Goal: Information Seeking & Learning: Learn about a topic

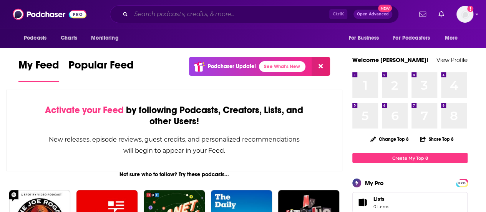
click at [187, 17] on input "Search podcasts, credits, & more..." at bounding box center [230, 14] width 198 height 12
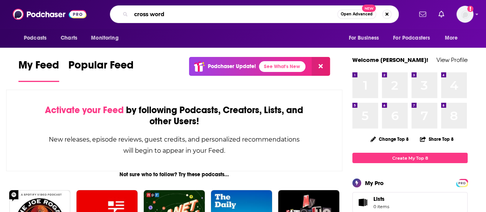
type input "cross word"
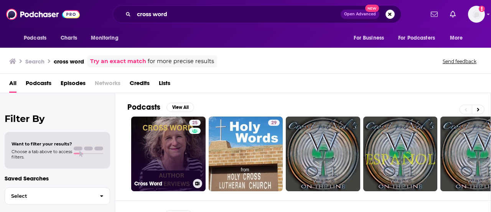
click at [155, 149] on link "25 Cross Word" at bounding box center [168, 153] width 74 height 74
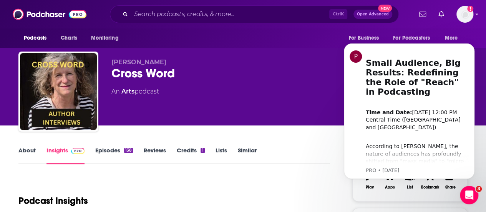
click at [23, 151] on link "About" at bounding box center [26, 155] width 17 height 18
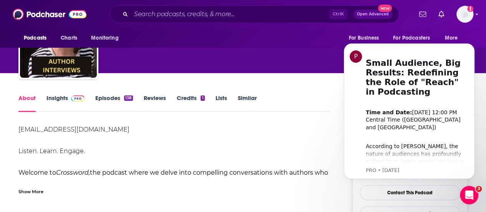
scroll to position [115, 0]
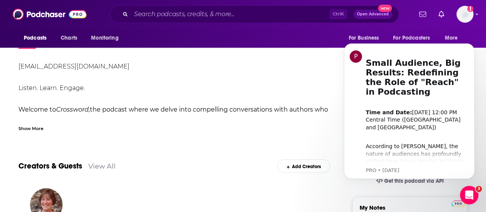
click at [31, 129] on div "Show More" at bounding box center [30, 127] width 25 height 7
